Goal: Information Seeking & Learning: Learn about a topic

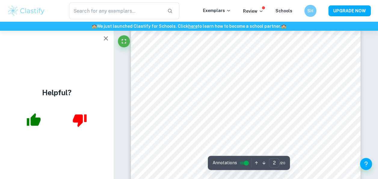
scroll to position [396, 0]
click at [108, 40] on icon "button" at bounding box center [105, 38] width 7 height 7
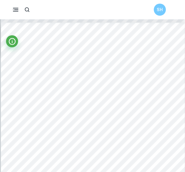
scroll to position [2223, 0]
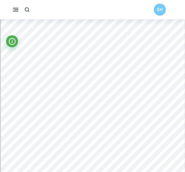
type input "1"
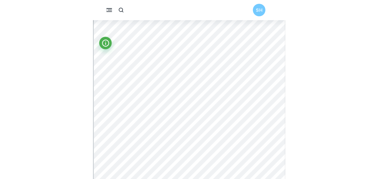
scroll to position [0, 0]
